Goal: Check status: Check status

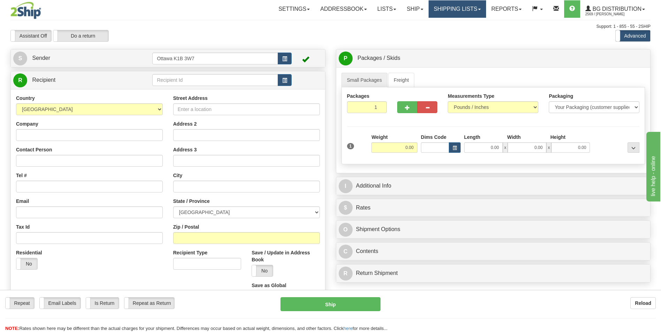
click at [452, 11] on link "Shipping lists" at bounding box center [456, 8] width 57 height 17
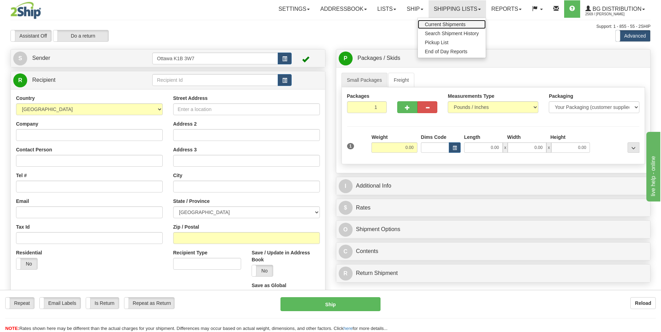
click at [448, 23] on span "Current Shipments" at bounding box center [445, 25] width 41 height 6
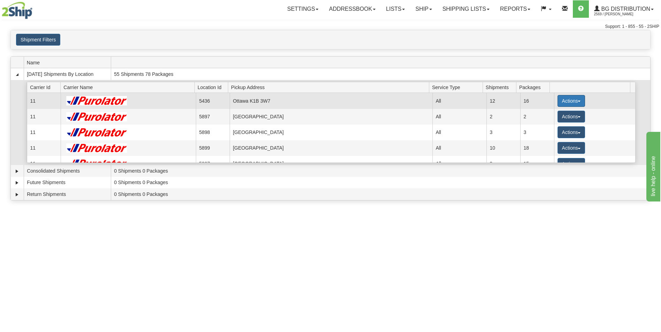
click at [565, 99] on button "Actions" at bounding box center [571, 101] width 28 height 12
click at [554, 114] on span "Details" at bounding box center [545, 113] width 19 height 5
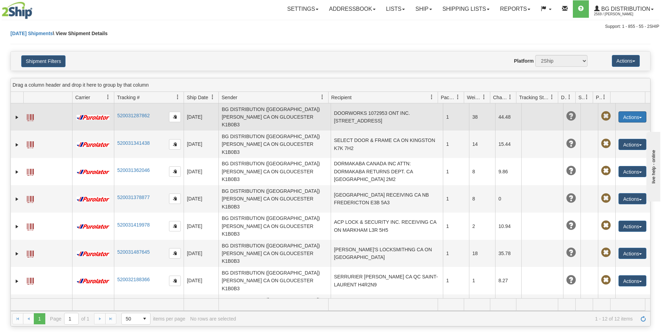
click at [630, 112] on button "Actions" at bounding box center [632, 116] width 28 height 11
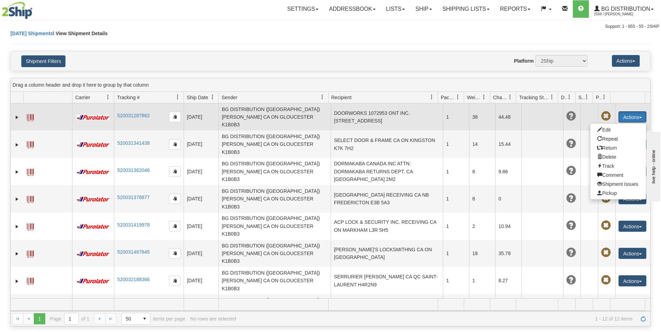
click at [26, 113] on td at bounding box center [47, 116] width 49 height 27
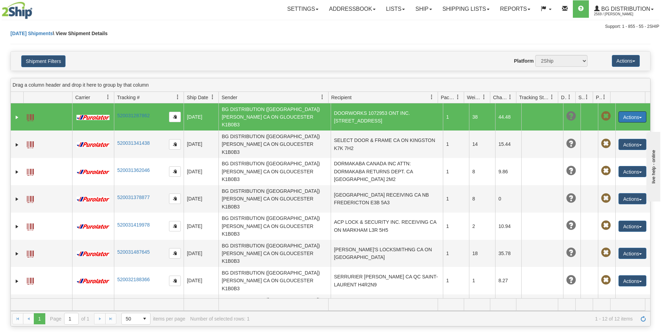
click at [30, 114] on span at bounding box center [30, 117] width 7 height 7
